Goal: Transaction & Acquisition: Purchase product/service

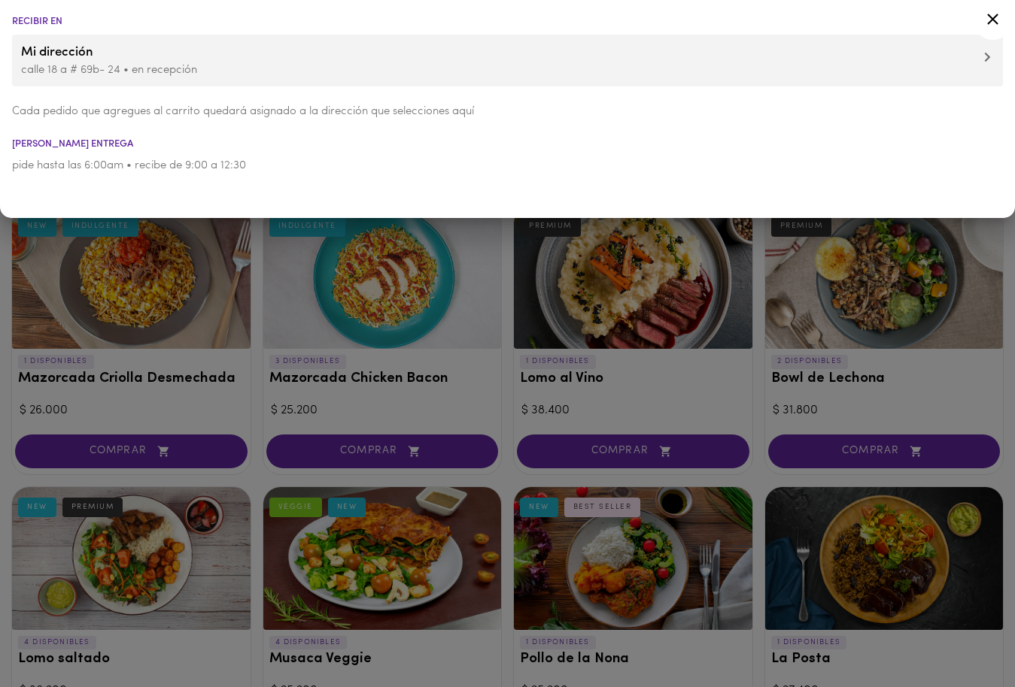
click at [710, 301] on div at bounding box center [507, 343] width 1015 height 687
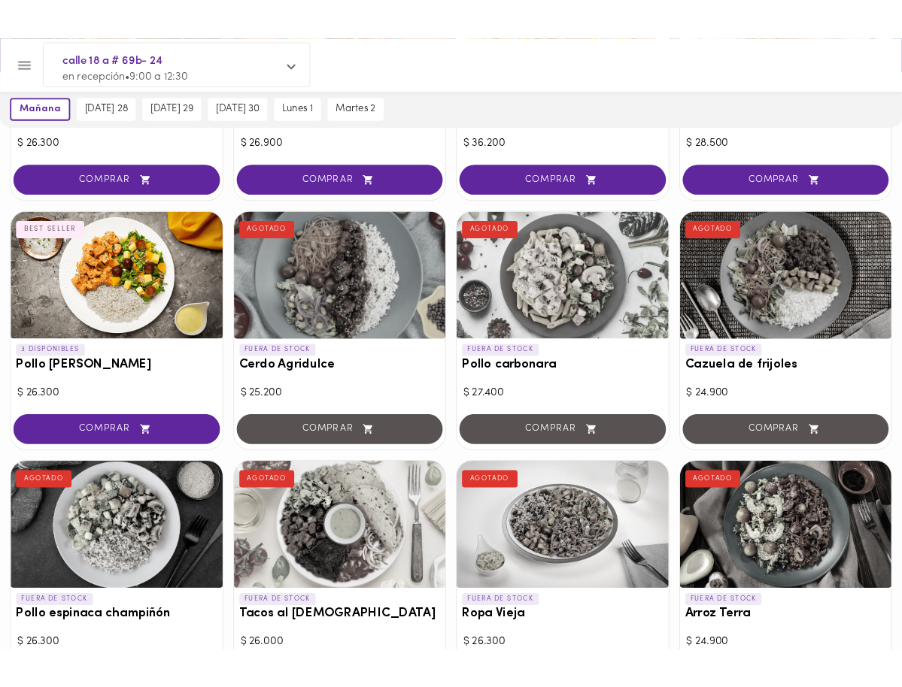
scroll to position [1150, 0]
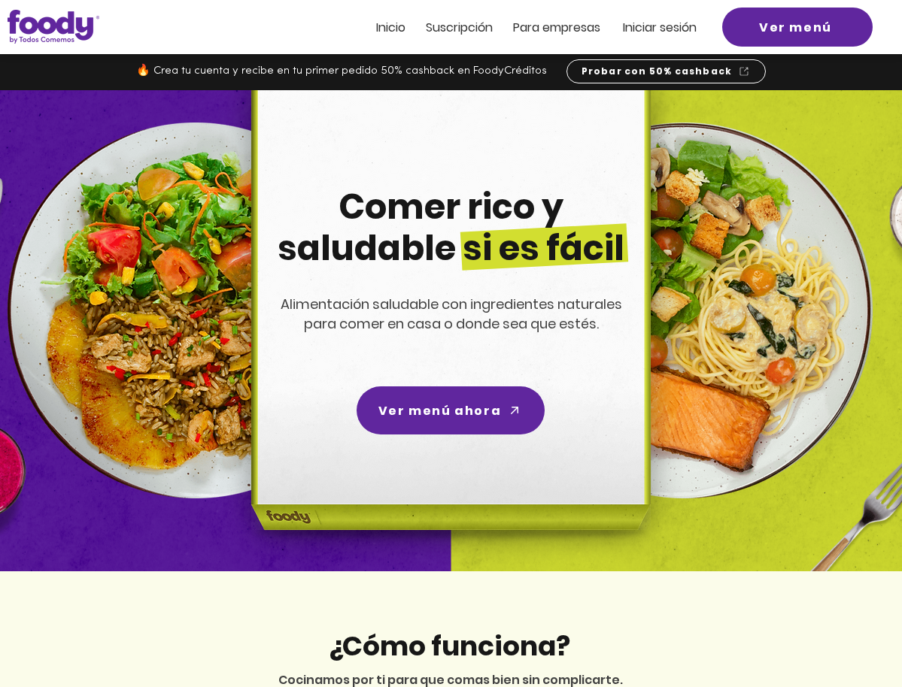
click at [393, 28] on span "Inicio" at bounding box center [390, 27] width 29 height 17
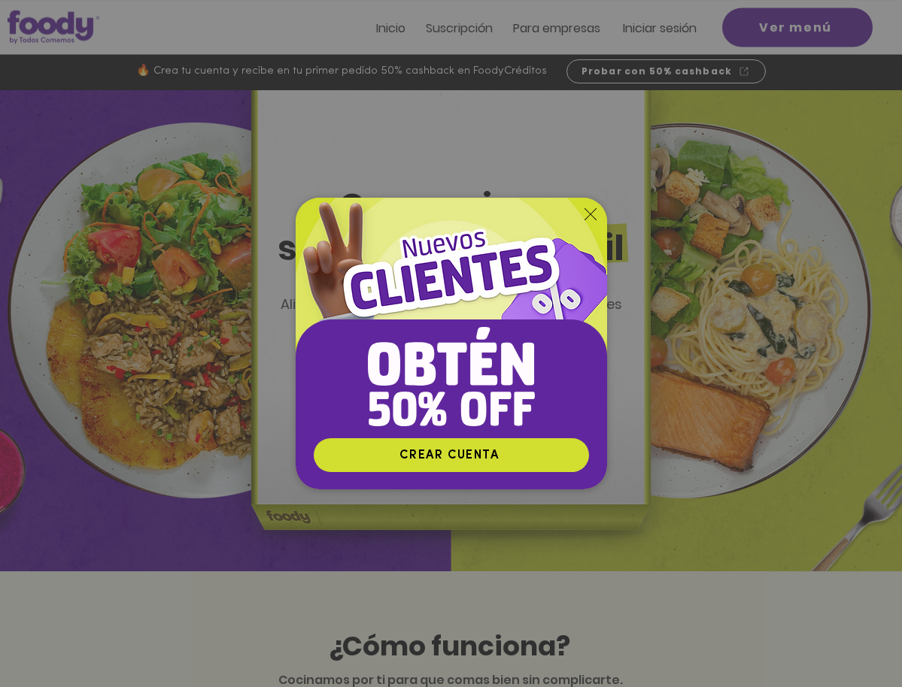
click at [586, 215] on icon "Volver al sitio" at bounding box center [590, 214] width 12 height 12
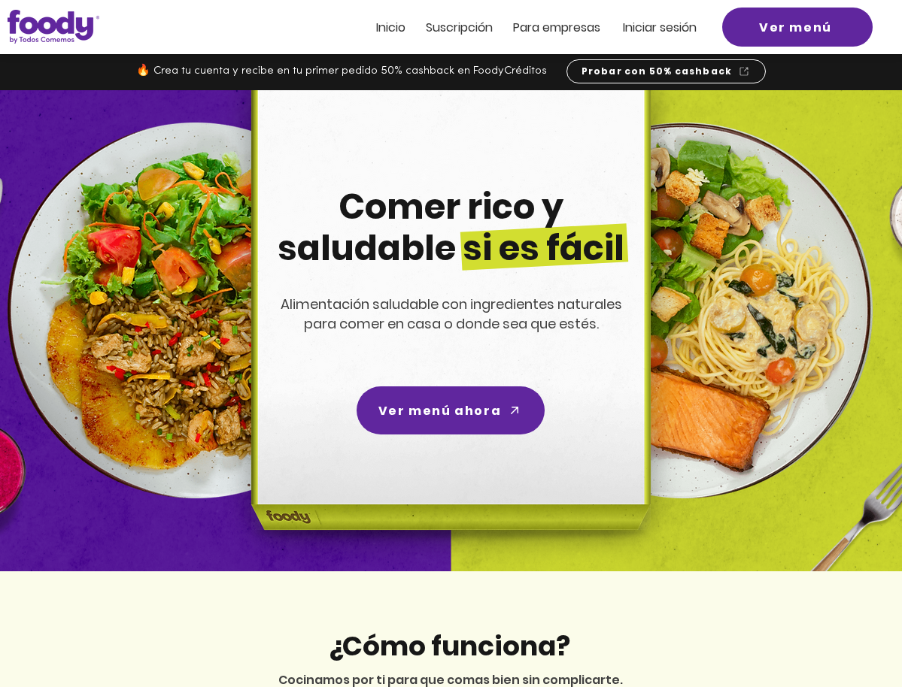
click at [384, 23] on span "Inicio" at bounding box center [390, 27] width 29 height 17
click at [666, 25] on span "Iniciar sesión" at bounding box center [660, 27] width 74 height 17
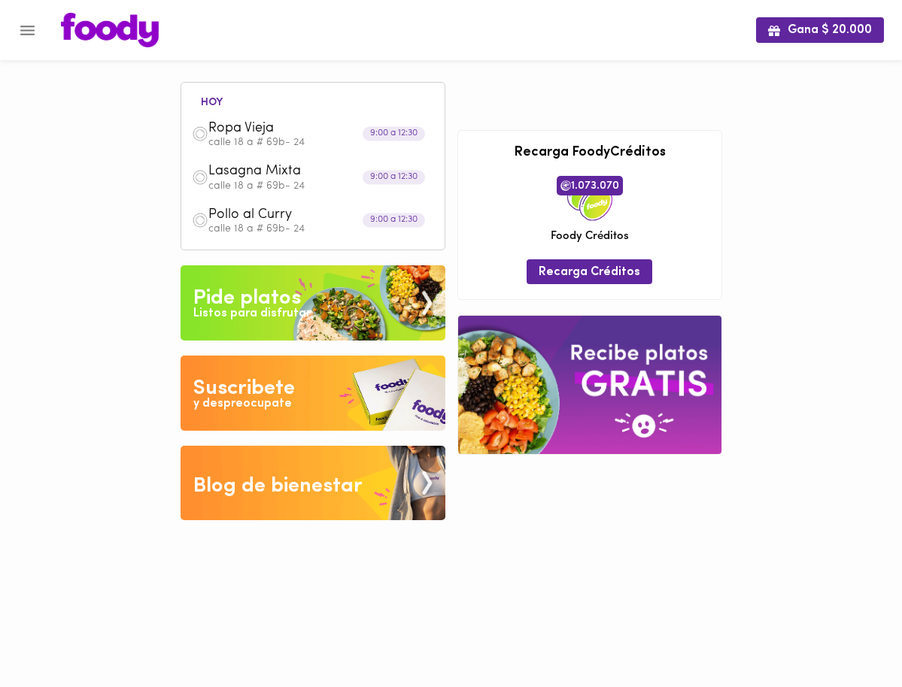
click at [236, 292] on div "Pide platos" at bounding box center [247, 299] width 108 height 30
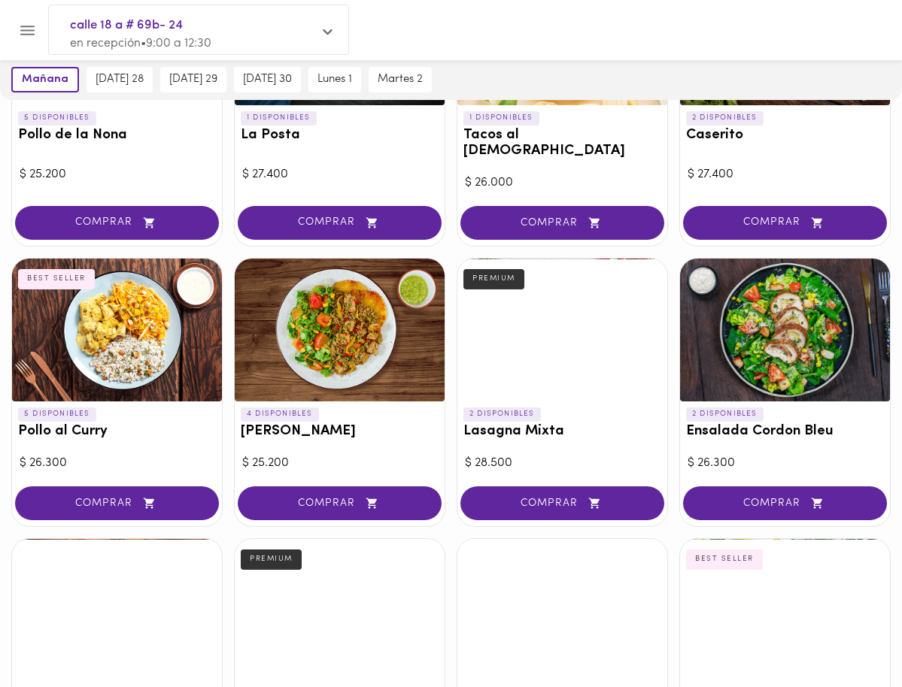
scroll to position [817, 0]
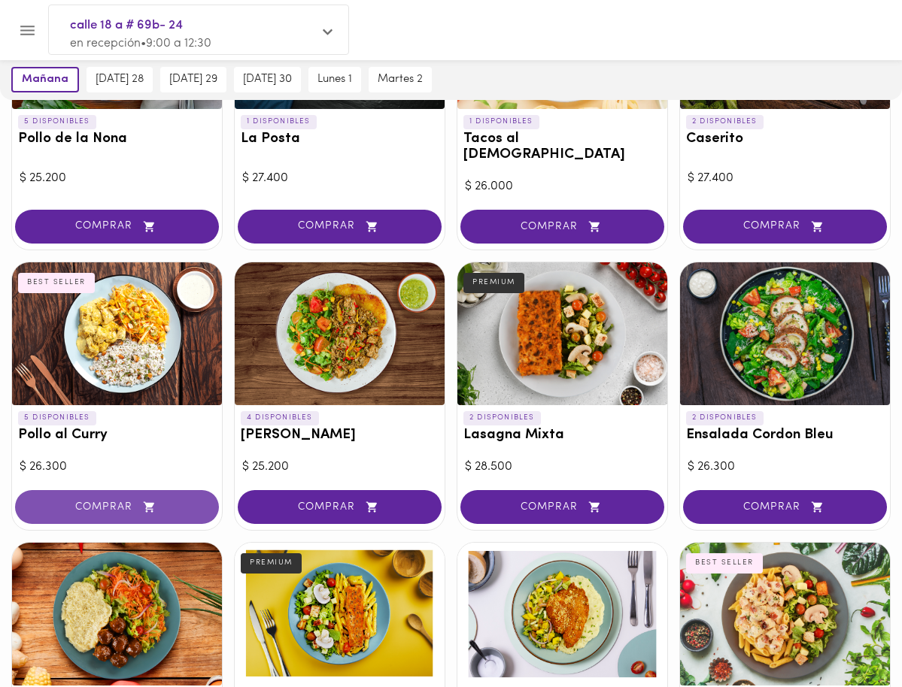
click at [128, 501] on span "COMPRAR" at bounding box center [117, 507] width 166 height 13
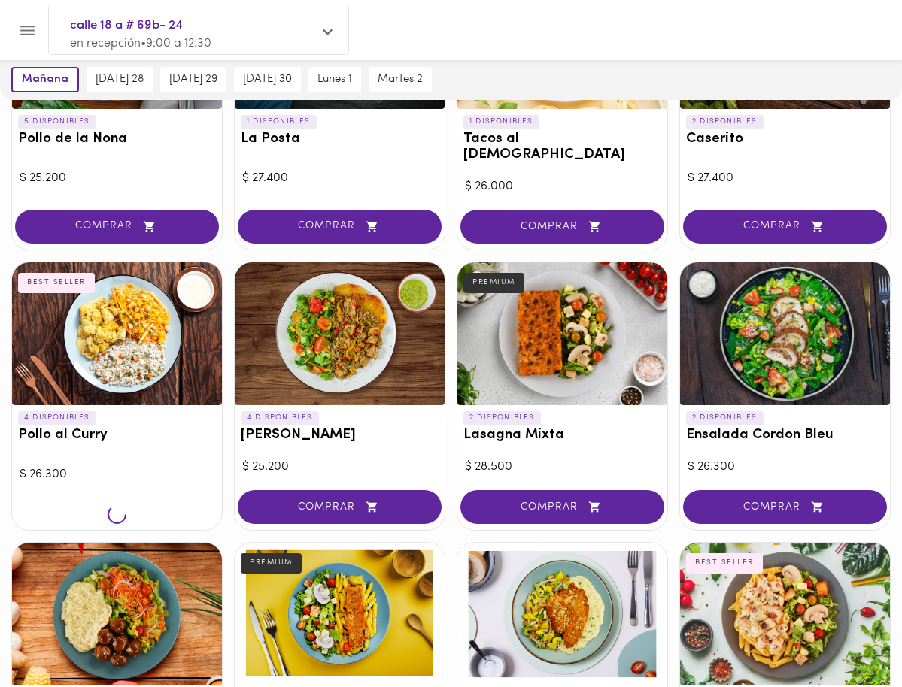
scroll to position [818, 0]
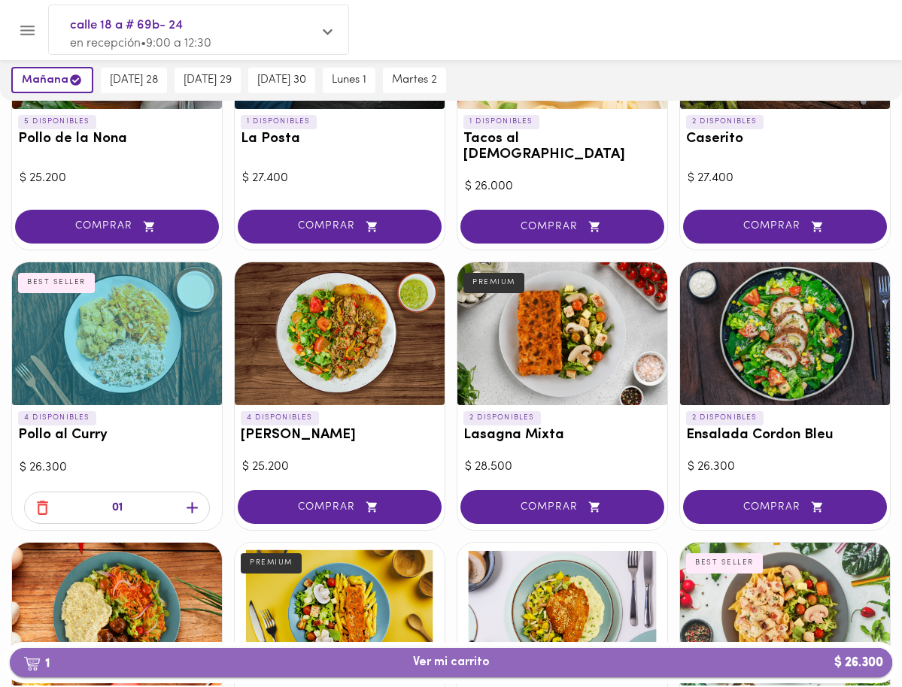
click at [493, 657] on span "1 Ver mi carrito $ 26.300" at bounding box center [451, 663] width 858 height 14
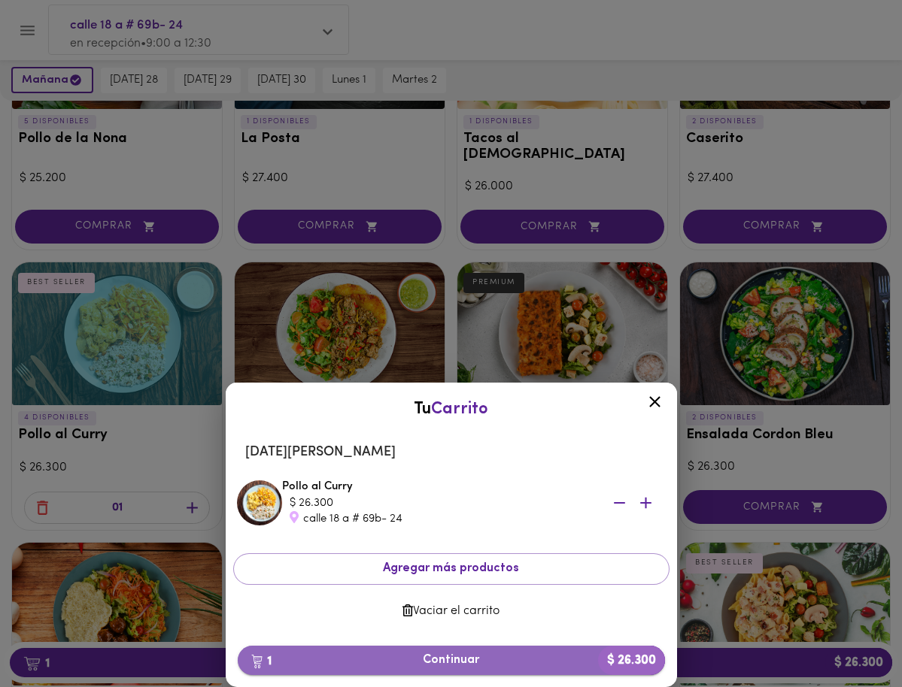
click at [424, 658] on span "1 Continuar $ 26.300" at bounding box center [451, 661] width 403 height 14
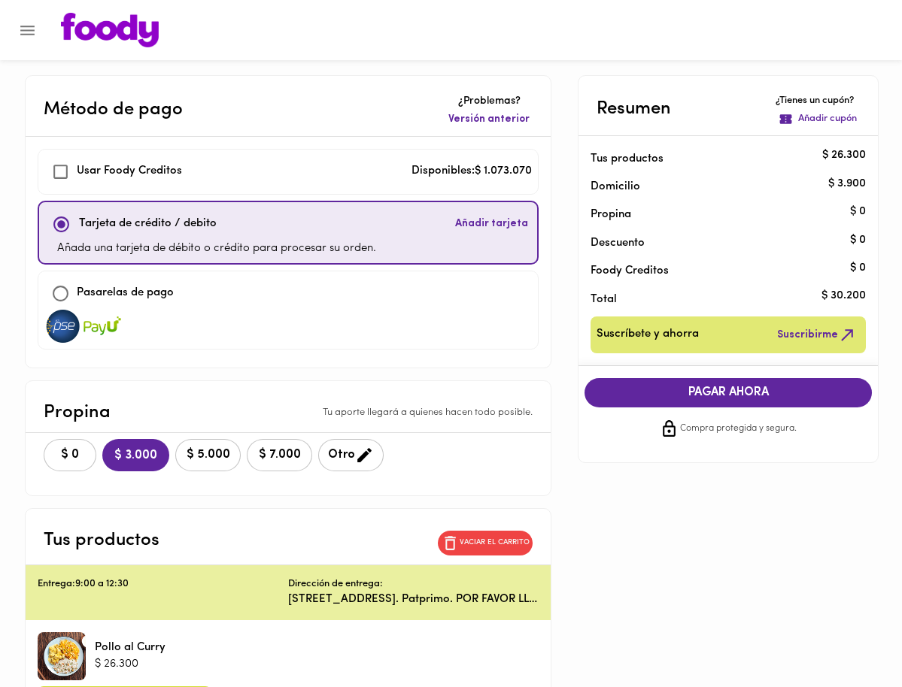
checkbox input "true"
click at [68, 457] on span "$ 0" at bounding box center [69, 455] width 33 height 14
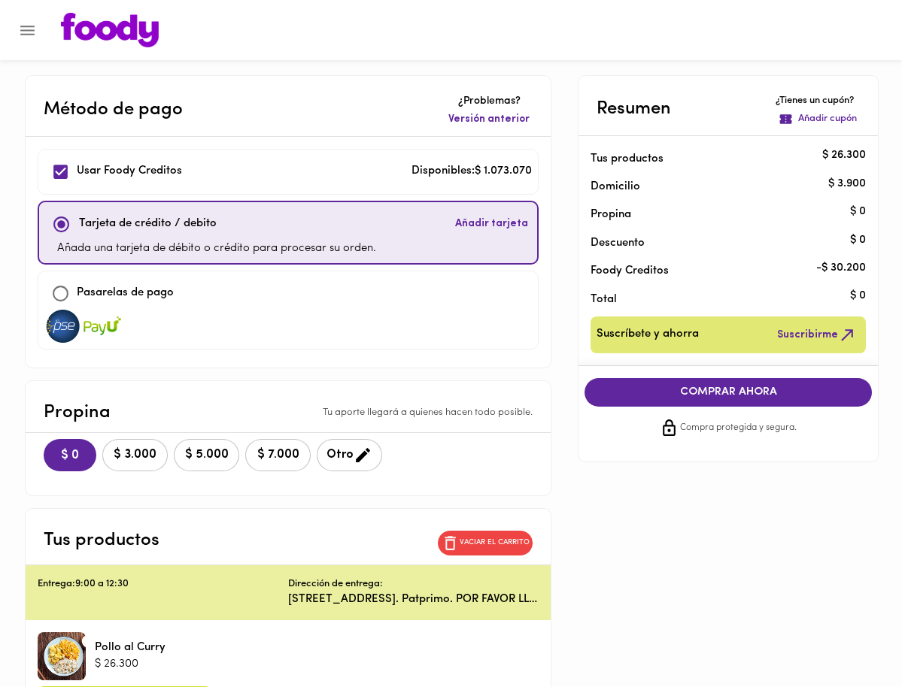
click at [717, 387] on span "COMPRAR AHORA" at bounding box center [727, 393] width 257 height 14
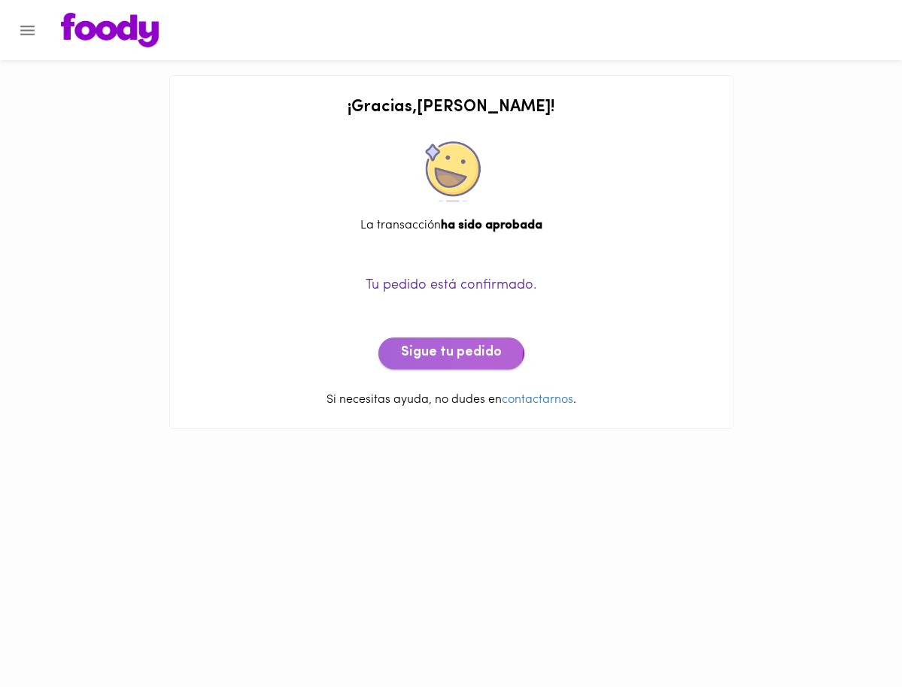
click at [432, 351] on span "Sigue tu pedido" at bounding box center [451, 353] width 101 height 17
